Goal: Check status: Check status

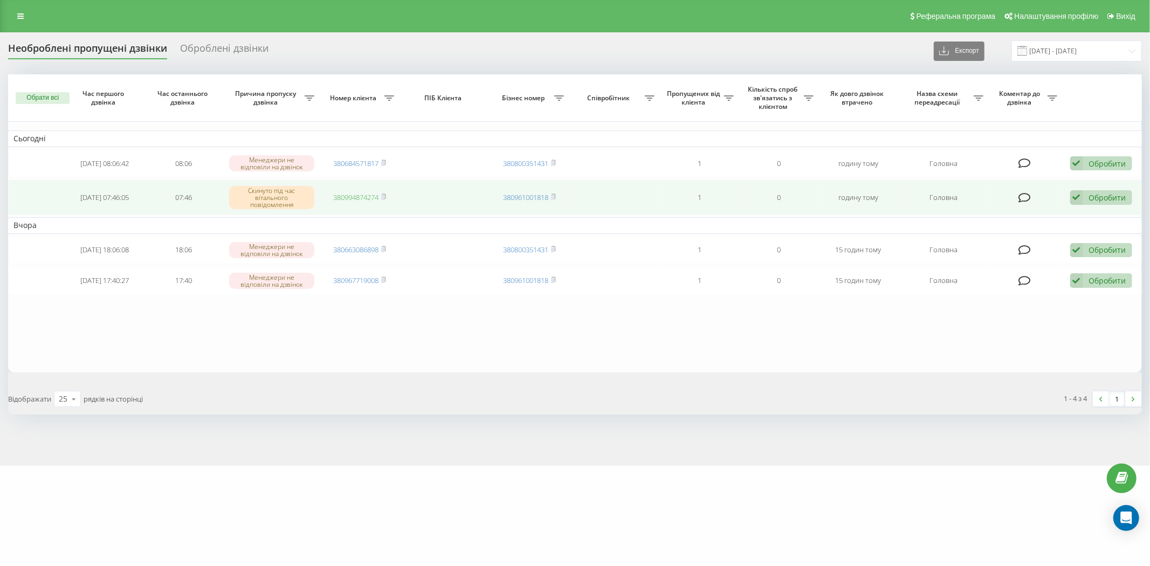
click at [365, 200] on link "380994874274" at bounding box center [355, 197] width 45 height 10
click at [1077, 198] on icon at bounding box center [1076, 197] width 13 height 15
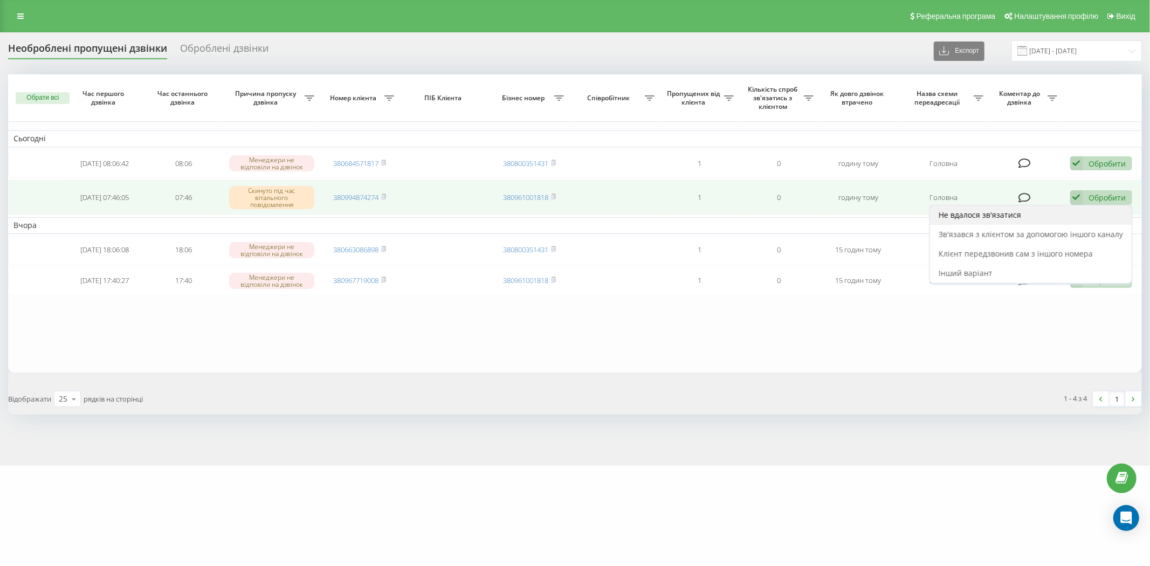
click at [1066, 213] on div "Не вдалося зв'язатися" at bounding box center [1031, 214] width 202 height 19
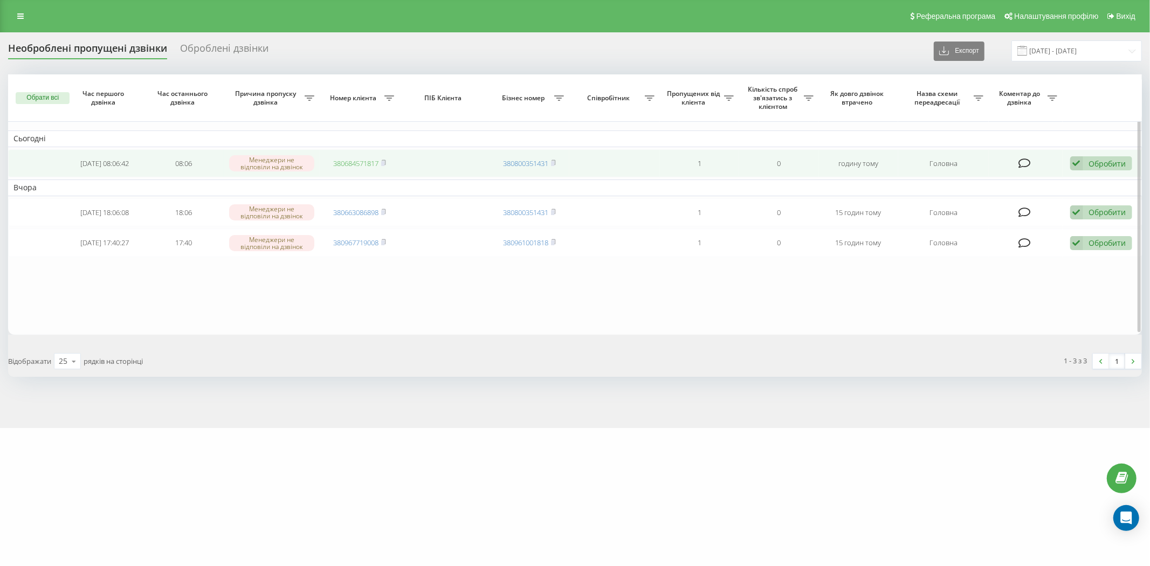
click at [360, 163] on link "380684571817" at bounding box center [355, 163] width 45 height 10
